Goal: Task Accomplishment & Management: Use online tool/utility

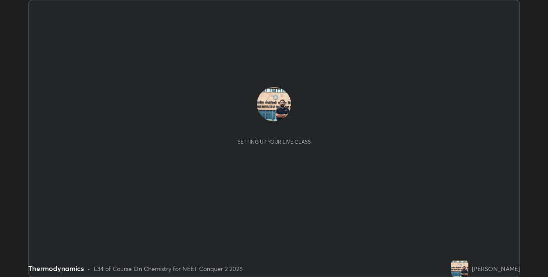
scroll to position [277, 548]
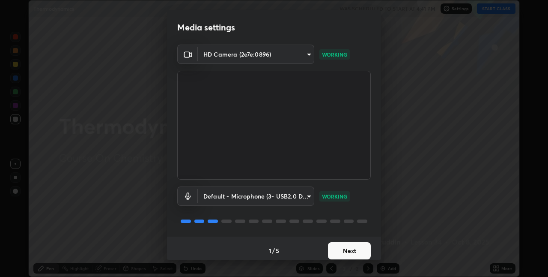
click at [361, 248] on button "Next" at bounding box center [349, 250] width 43 height 17
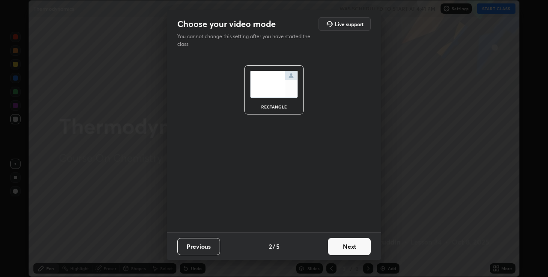
click at [357, 246] on button "Next" at bounding box center [349, 246] width 43 height 17
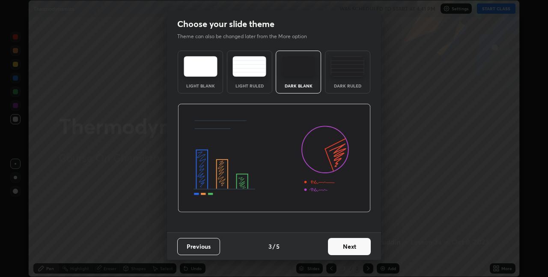
click at [357, 246] on button "Next" at bounding box center [349, 246] width 43 height 17
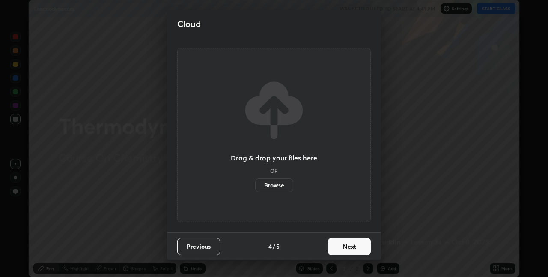
click at [360, 248] on button "Next" at bounding box center [349, 246] width 43 height 17
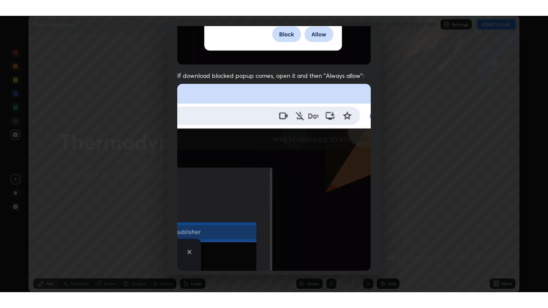
scroll to position [179, 0]
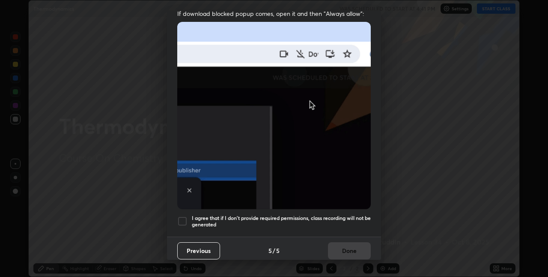
click at [184, 218] on div at bounding box center [182, 221] width 10 height 10
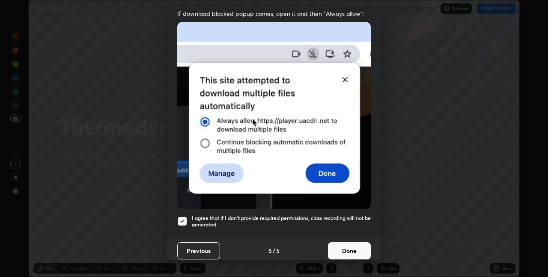
click at [357, 244] on button "Done" at bounding box center [349, 250] width 43 height 17
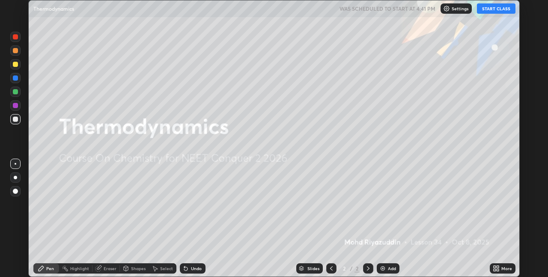
click at [496, 10] on button "START CLASS" at bounding box center [496, 8] width 39 height 10
click at [495, 267] on icon at bounding box center [495, 267] width 2 height 2
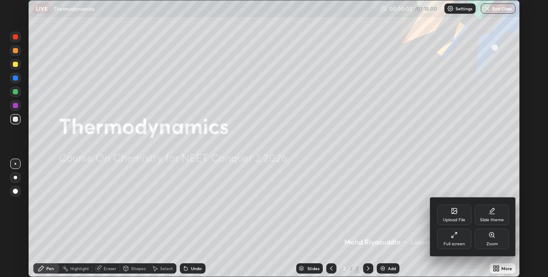
click at [461, 242] on div "Full screen" at bounding box center [454, 244] width 21 height 4
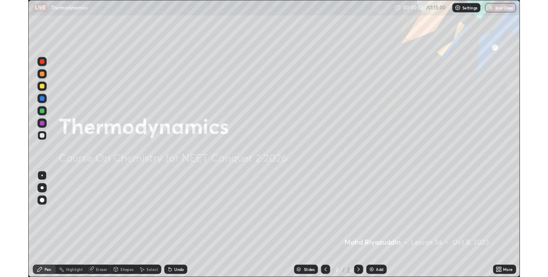
scroll to position [308, 548]
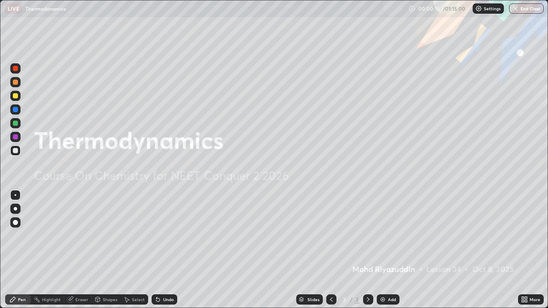
click at [380, 276] on img at bounding box center [382, 299] width 7 height 7
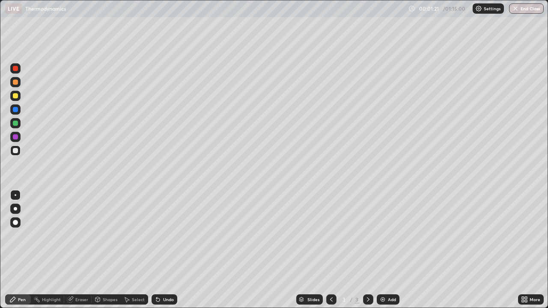
click at [156, 276] on icon at bounding box center [156, 298] width 1 height 1
click at [157, 276] on icon at bounding box center [157, 299] width 3 height 3
click at [156, 276] on icon at bounding box center [156, 298] width 1 height 1
click at [158, 276] on icon at bounding box center [158, 299] width 7 height 7
click at [156, 276] on icon at bounding box center [157, 299] width 3 height 3
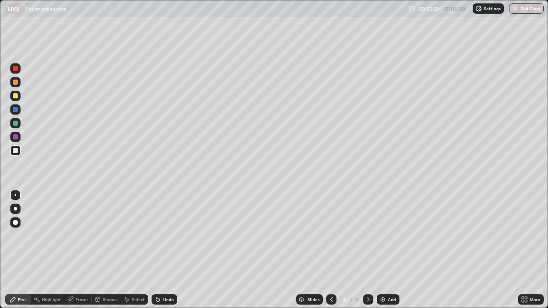
click at [19, 98] on div at bounding box center [15, 96] width 10 height 10
click at [384, 276] on img at bounding box center [382, 299] width 7 height 7
click at [16, 152] on div at bounding box center [15, 150] width 5 height 5
click at [156, 276] on icon at bounding box center [157, 299] width 3 height 3
click at [157, 276] on icon at bounding box center [158, 299] width 7 height 7
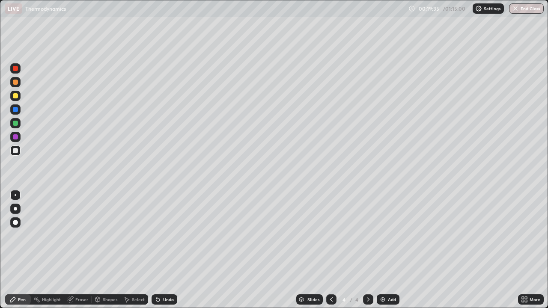
click at [158, 276] on icon at bounding box center [157, 299] width 3 height 3
click at [157, 276] on icon at bounding box center [157, 299] width 3 height 3
click at [383, 276] on img at bounding box center [382, 299] width 7 height 7
click at [381, 276] on img at bounding box center [382, 299] width 7 height 7
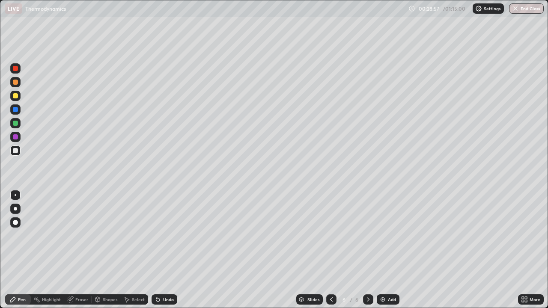
click at [157, 276] on icon at bounding box center [157, 299] width 3 height 3
click at [156, 276] on icon at bounding box center [157, 299] width 3 height 3
click at [157, 276] on icon at bounding box center [157, 299] width 3 height 3
click at [157, 276] on icon at bounding box center [158, 299] width 7 height 7
click at [157, 276] on icon at bounding box center [157, 299] width 3 height 3
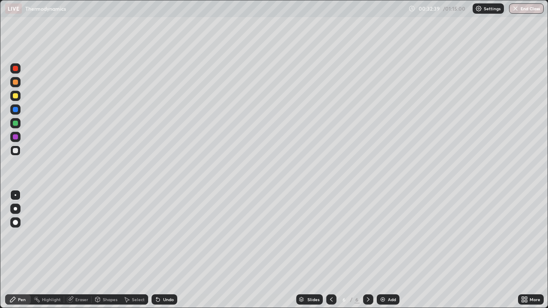
click at [74, 276] on div "Eraser" at bounding box center [77, 300] width 27 height 10
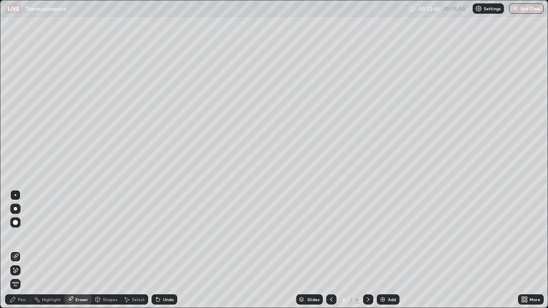
click at [23, 276] on div "Pen" at bounding box center [22, 300] width 8 height 4
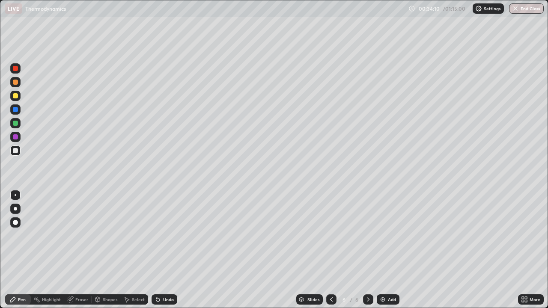
click at [75, 276] on div "Eraser" at bounding box center [77, 300] width 27 height 10
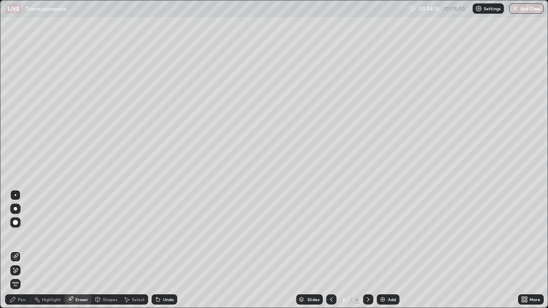
click at [18, 276] on div "Pen" at bounding box center [18, 300] width 26 height 10
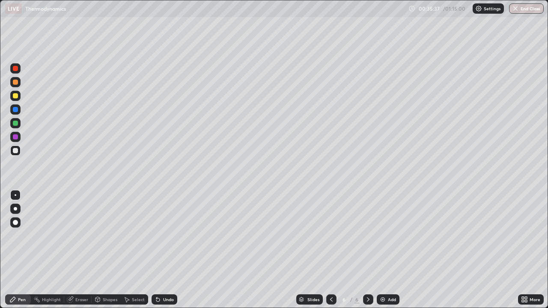
click at [381, 276] on img at bounding box center [382, 299] width 7 height 7
click at [158, 276] on icon at bounding box center [158, 299] width 7 height 7
click at [326, 276] on div at bounding box center [331, 300] width 10 height 10
click at [16, 151] on div at bounding box center [15, 150] width 5 height 5
click at [156, 276] on icon at bounding box center [157, 299] width 3 height 3
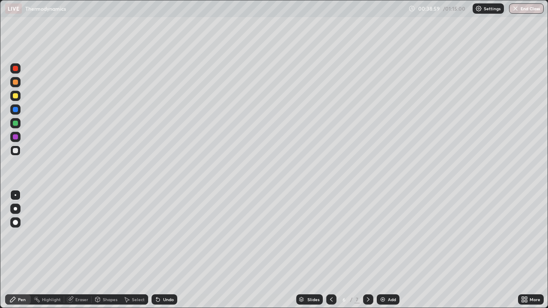
click at [156, 276] on icon at bounding box center [156, 298] width 1 height 1
click at [158, 276] on icon at bounding box center [157, 299] width 3 height 3
click at [15, 123] on div at bounding box center [15, 123] width 5 height 5
click at [79, 276] on div "Eraser" at bounding box center [81, 300] width 13 height 4
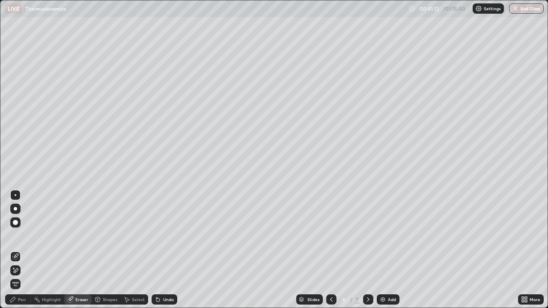
click at [16, 271] on icon at bounding box center [15, 270] width 7 height 7
click at [20, 276] on div "Pen" at bounding box center [22, 300] width 8 height 4
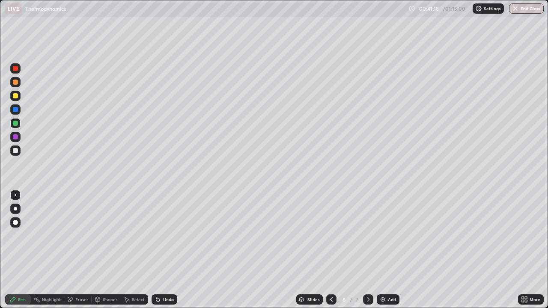
click at [17, 150] on div at bounding box center [15, 150] width 5 height 5
click at [16, 124] on div at bounding box center [15, 123] width 5 height 5
click at [157, 276] on icon at bounding box center [157, 299] width 3 height 3
click at [385, 276] on img at bounding box center [382, 299] width 7 height 7
click at [16, 151] on div at bounding box center [15, 150] width 5 height 5
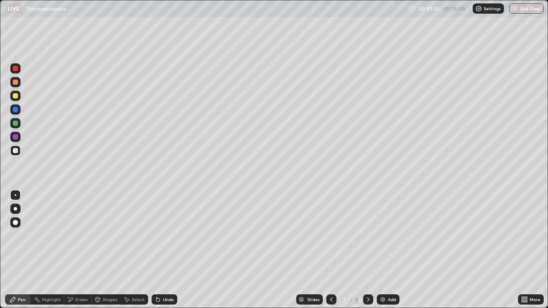
click at [20, 152] on div at bounding box center [15, 151] width 10 height 10
click at [16, 123] on div at bounding box center [15, 123] width 5 height 5
click at [157, 276] on icon at bounding box center [157, 299] width 3 height 3
click at [158, 276] on div "Undo" at bounding box center [165, 300] width 26 height 10
click at [16, 96] on div at bounding box center [15, 95] width 5 height 5
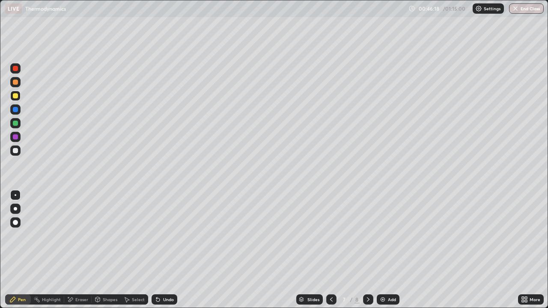
click at [161, 276] on div "Undo" at bounding box center [165, 300] width 26 height 10
click at [158, 276] on icon at bounding box center [158, 299] width 7 height 7
click at [156, 276] on icon at bounding box center [157, 299] width 3 height 3
click at [160, 276] on icon at bounding box center [158, 299] width 7 height 7
click at [17, 124] on div at bounding box center [15, 123] width 5 height 5
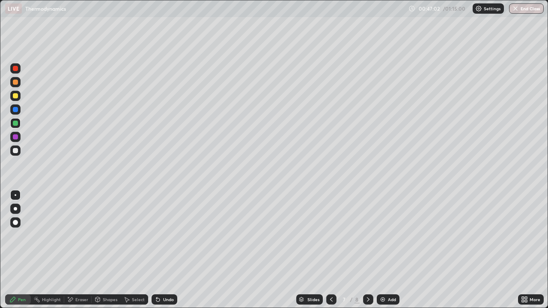
click at [15, 83] on div at bounding box center [15, 82] width 5 height 5
click at [17, 152] on div at bounding box center [15, 150] width 5 height 5
click at [80, 276] on div "Eraser" at bounding box center [81, 300] width 13 height 4
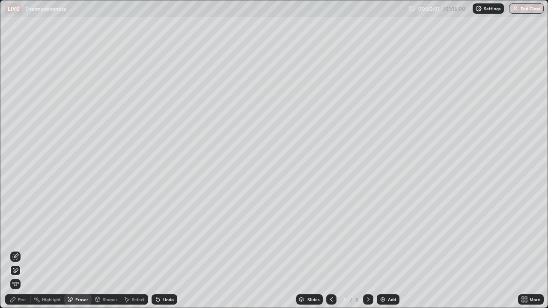
click at [17, 276] on div "Pen" at bounding box center [18, 300] width 26 height 10
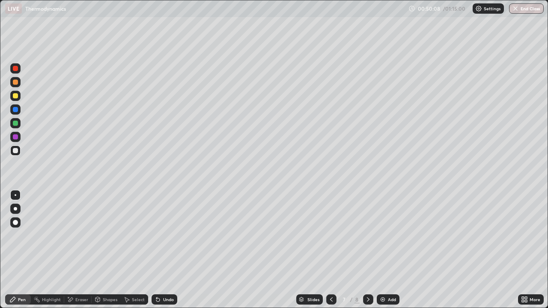
click at [382, 276] on img at bounding box center [382, 299] width 7 height 7
click at [16, 152] on div at bounding box center [15, 150] width 5 height 5
click at [15, 151] on div at bounding box center [15, 150] width 5 height 5
click at [157, 276] on icon at bounding box center [157, 299] width 3 height 3
click at [16, 97] on div at bounding box center [15, 95] width 5 height 5
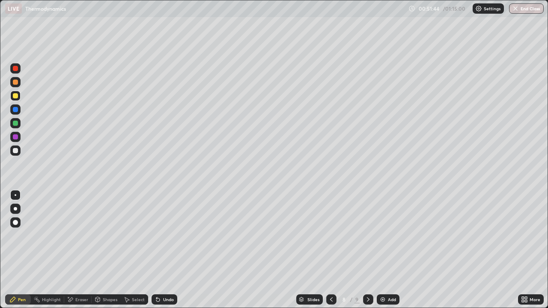
click at [160, 276] on icon at bounding box center [158, 299] width 7 height 7
click at [17, 123] on div at bounding box center [15, 123] width 5 height 5
click at [83, 276] on div "Eraser" at bounding box center [77, 300] width 27 height 10
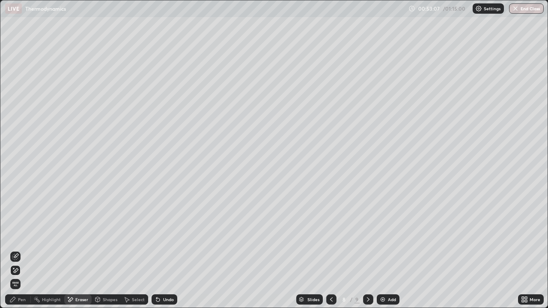
click at [16, 270] on icon at bounding box center [15, 270] width 7 height 7
click at [18, 276] on div "Pen" at bounding box center [18, 300] width 26 height 10
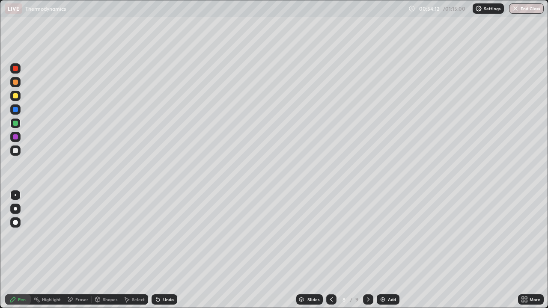
click at [386, 276] on div "Add" at bounding box center [388, 300] width 23 height 10
click at [19, 151] on div at bounding box center [15, 151] width 10 height 10
click at [156, 276] on icon at bounding box center [157, 299] width 3 height 3
click at [156, 276] on icon at bounding box center [156, 298] width 1 height 1
click at [16, 123] on div at bounding box center [15, 123] width 5 height 5
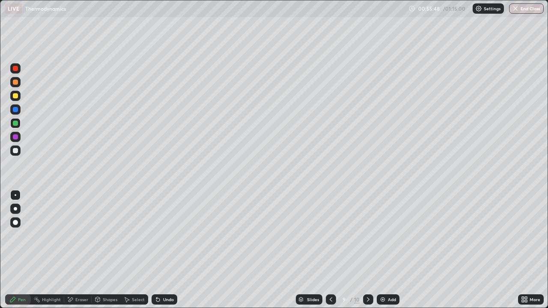
click at [17, 125] on div at bounding box center [15, 123] width 5 height 5
click at [18, 98] on div at bounding box center [15, 96] width 10 height 10
click at [331, 276] on icon at bounding box center [331, 299] width 7 height 7
click at [330, 276] on icon at bounding box center [331, 299] width 7 height 7
click at [367, 276] on icon at bounding box center [368, 299] width 7 height 7
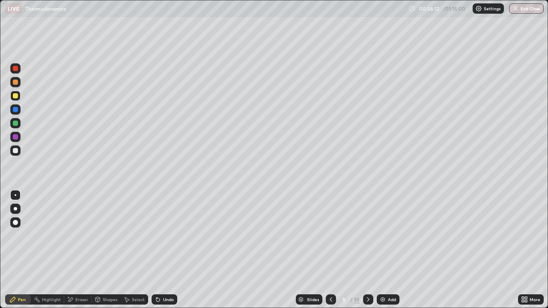
click at [367, 276] on icon at bounding box center [368, 299] width 7 height 7
click at [79, 276] on div "Eraser" at bounding box center [81, 300] width 13 height 4
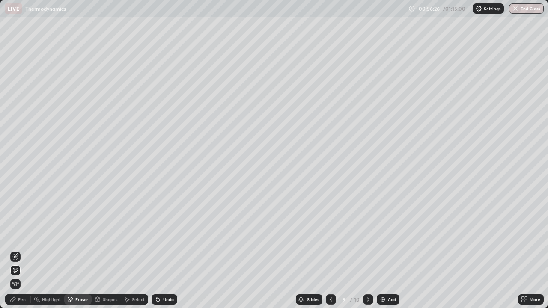
click at [24, 276] on div "Pen" at bounding box center [22, 300] width 8 height 4
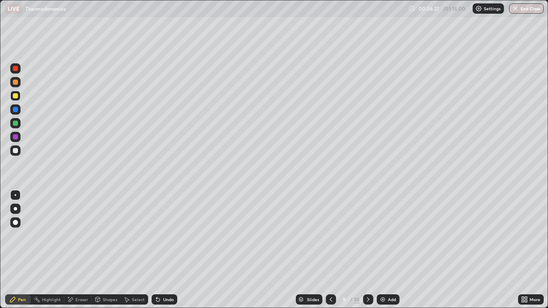
click at [15, 151] on div at bounding box center [15, 150] width 5 height 5
click at [381, 276] on img at bounding box center [382, 299] width 7 height 7
click at [157, 276] on icon at bounding box center [158, 299] width 7 height 7
click at [156, 276] on icon at bounding box center [157, 299] width 3 height 3
click at [158, 276] on icon at bounding box center [157, 299] width 3 height 3
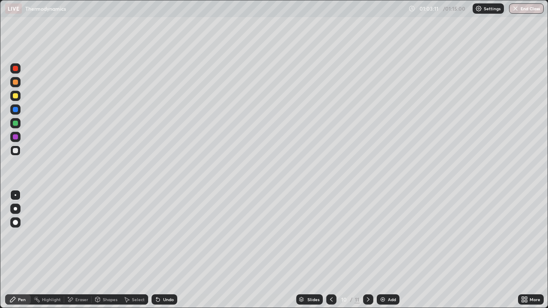
click at [157, 276] on icon at bounding box center [157, 299] width 3 height 3
click at [158, 276] on icon at bounding box center [157, 299] width 3 height 3
click at [157, 276] on icon at bounding box center [157, 299] width 3 height 3
click at [160, 276] on icon at bounding box center [158, 299] width 7 height 7
click at [161, 276] on div "Undo" at bounding box center [165, 300] width 26 height 10
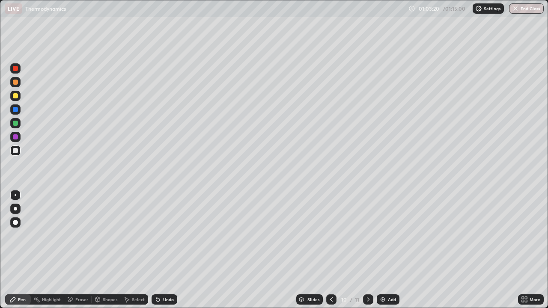
click at [156, 276] on icon at bounding box center [157, 299] width 3 height 3
click at [157, 276] on icon at bounding box center [158, 299] width 7 height 7
click at [158, 276] on icon at bounding box center [157, 299] width 3 height 3
click at [157, 276] on div "Undo" at bounding box center [165, 300] width 26 height 10
click at [161, 276] on div "Undo" at bounding box center [165, 300] width 26 height 10
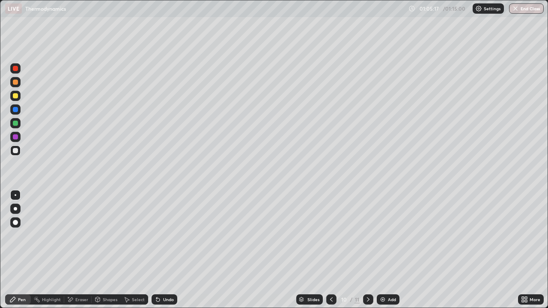
click at [156, 276] on icon at bounding box center [157, 299] width 3 height 3
click at [157, 276] on icon at bounding box center [157, 299] width 3 height 3
click at [156, 276] on icon at bounding box center [158, 299] width 7 height 7
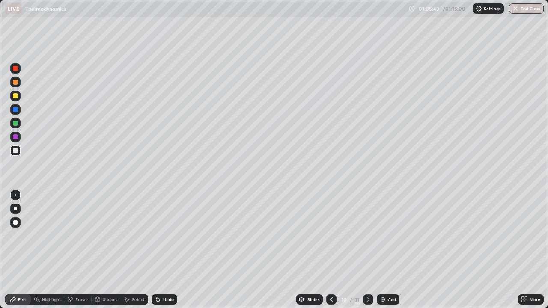
click at [158, 276] on icon at bounding box center [157, 299] width 3 height 3
click at [157, 276] on icon at bounding box center [157, 299] width 3 height 3
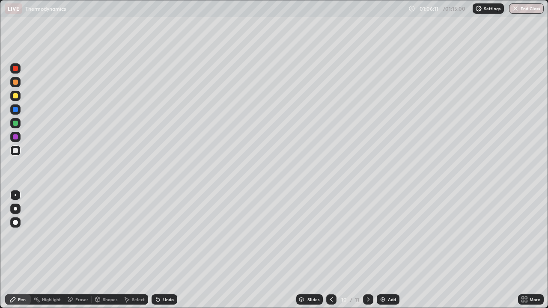
click at [157, 276] on icon at bounding box center [157, 299] width 3 height 3
click at [157, 276] on div "Undo" at bounding box center [165, 300] width 26 height 10
click at [80, 276] on div "Eraser" at bounding box center [81, 300] width 13 height 4
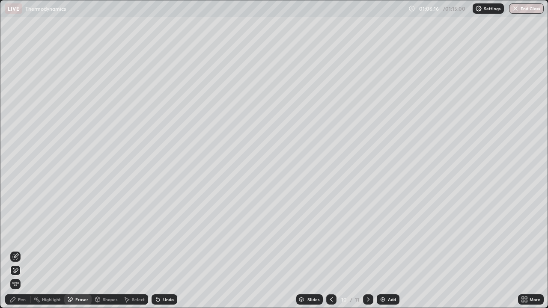
click at [23, 276] on div "Pen" at bounding box center [22, 300] width 8 height 4
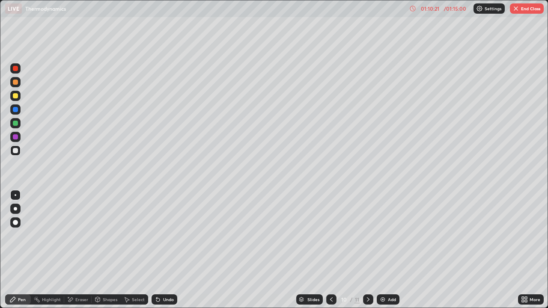
click at [518, 11] on img "button" at bounding box center [516, 8] width 7 height 7
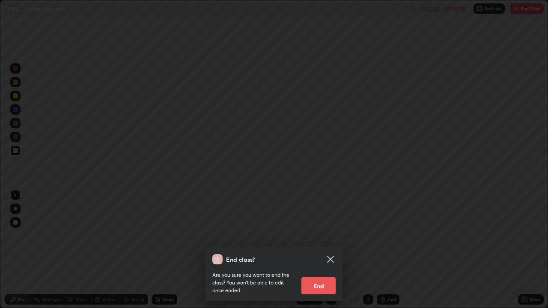
click at [310, 276] on button "End" at bounding box center [318, 286] width 34 height 17
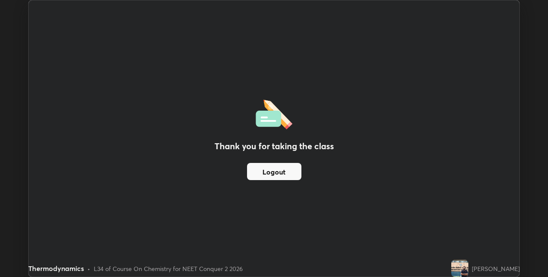
scroll to position [42548, 42276]
